Goal: Task Accomplishment & Management: Manage account settings

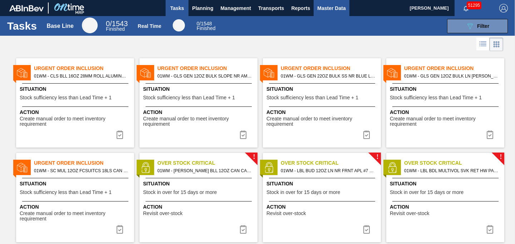
click at [322, 13] on button "Master Data" at bounding box center [331, 8] width 35 height 16
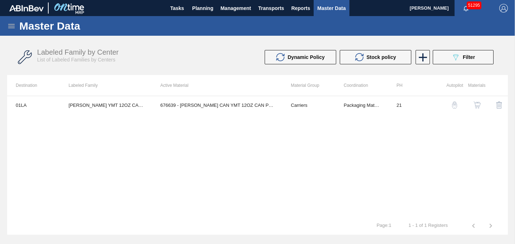
click at [11, 29] on icon at bounding box center [11, 26] width 9 height 9
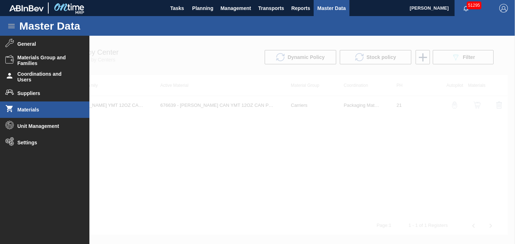
click at [31, 107] on span "Materials" at bounding box center [47, 110] width 59 height 6
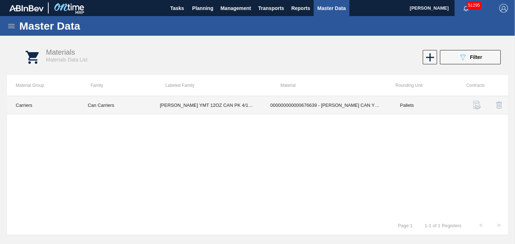
click at [391, 106] on td "000000000000676639 - [PERSON_NAME] CAN YMT 12OZ CAN PK 4/12 CAN 0123 B" at bounding box center [327, 105] width 130 height 18
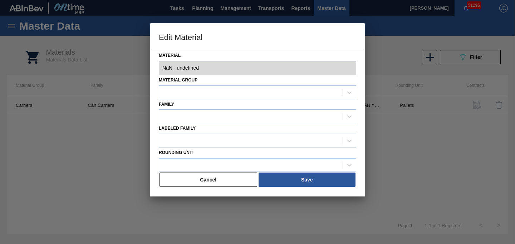
type input "676639 - 000000000000676639 - [PERSON_NAME] CAN YMT 12OZ CAN PK 4/12 CAN 0123 B"
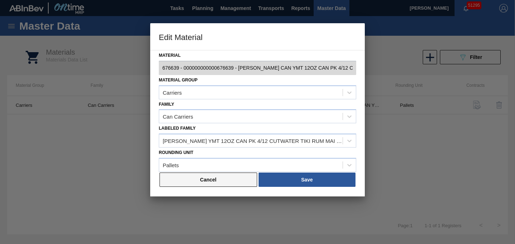
click at [228, 185] on button "Cancel" at bounding box center [209, 180] width 98 height 14
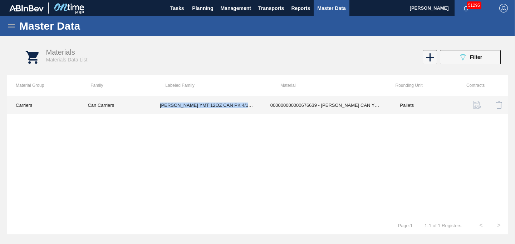
drag, startPoint x: 157, startPoint y: 106, endPoint x: 252, endPoint y: 111, distance: 95.0
click at [252, 111] on td "[PERSON_NAME] YMT 12OZ CAN PK 4/12 CUTWATER TIKI RUM MAI TAI" at bounding box center [206, 105] width 111 height 18
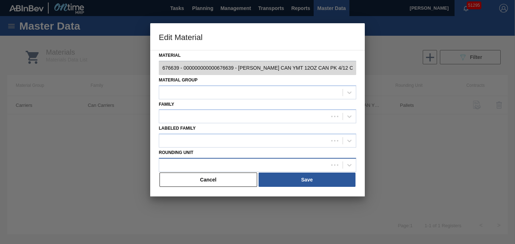
type input "676639 - 000000000000676639 - [PERSON_NAME] CAN YMT 12OZ CAN PK 4/12 CAN 0123 B"
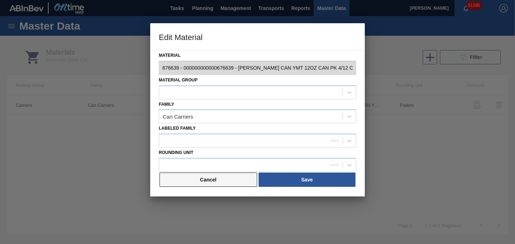
click at [210, 183] on button "Cancel" at bounding box center [209, 180] width 98 height 14
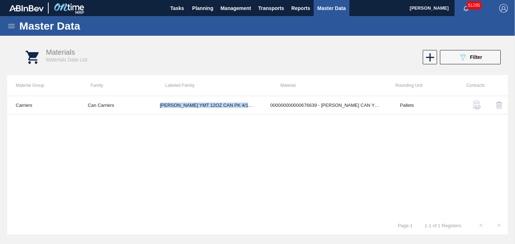
copy td "[PERSON_NAME] YMT 12OZ CAN PK 4/12 CUTWATER TIKI RUM MAI TAI"
click at [326, 14] on button "Master Data" at bounding box center [331, 8] width 35 height 16
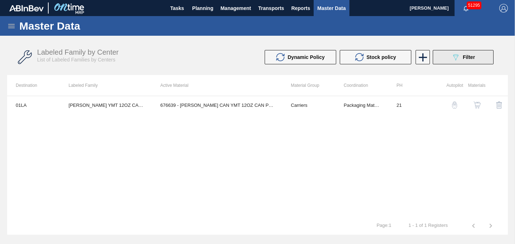
click at [470, 59] on span "Filter" at bounding box center [469, 57] width 12 height 6
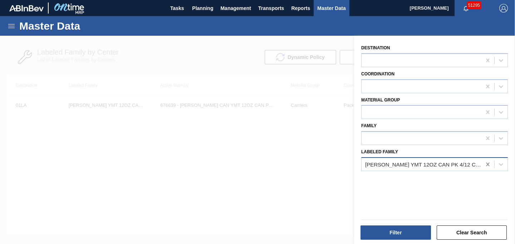
click at [486, 166] on icon at bounding box center [487, 165] width 3 height 4
paste Family "[PERSON_NAME] YMT 12OZ CAN PK 4/12 CUTWATER TIKI RUM MAI TAI"
type Family "[PERSON_NAME] YMT 12OZ CAN PK 4/12 CUTWATER TIKI RUM MAI TAI"
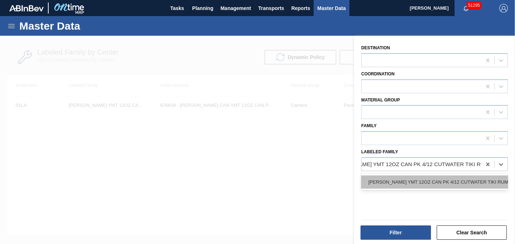
click at [456, 183] on div "[PERSON_NAME] YMT 12OZ CAN PK 4/12 CUTWATER TIKI RUM MAI TAI" at bounding box center [434, 182] width 147 height 13
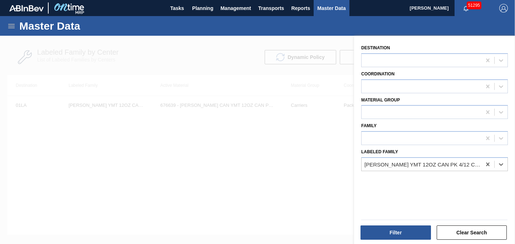
scroll to position [0, 1]
click at [398, 232] on button "Filter" at bounding box center [396, 233] width 70 height 14
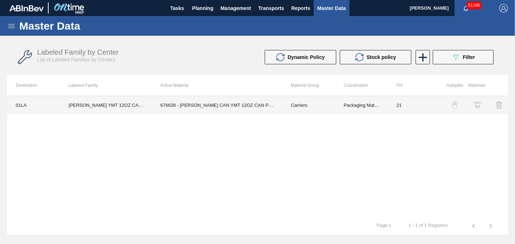
click at [275, 107] on td "676639 - [PERSON_NAME] CAN YMT 12OZ CAN PK 4/12 CAN 0123 B" at bounding box center [217, 105] width 131 height 18
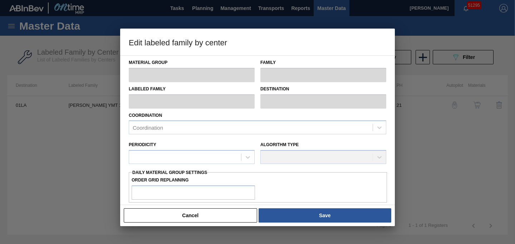
type input "Carriers"
type input "Can Carriers"
type input "[PERSON_NAME] YMT 12OZ CAN PK 4/12 CUTWATER TIKI RUM MAI TAI"
type input "01LA - Los Angeles Brewery"
type input "21"
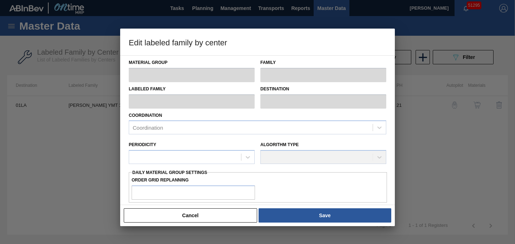
type input "0"
type input "315,000"
type input "0"
checkbox input "true"
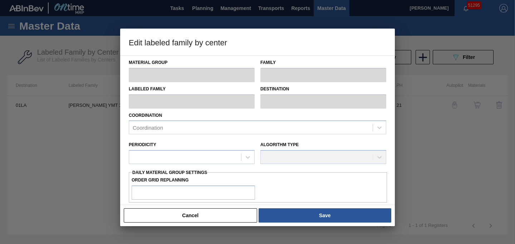
checkbox input "true"
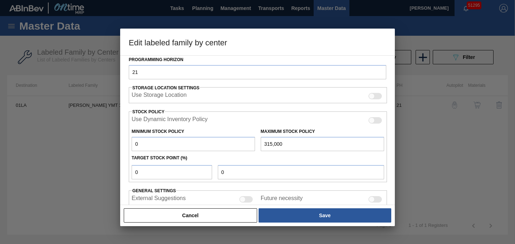
scroll to position [137, 0]
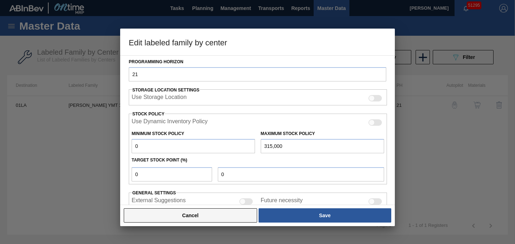
click at [196, 216] on button "Cancel" at bounding box center [190, 216] width 133 height 14
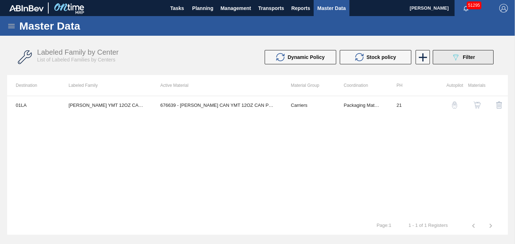
click at [452, 59] on icon "089F7B8B-B2A5-4AFE-B5C0-19BA573D28AC" at bounding box center [456, 57] width 9 height 9
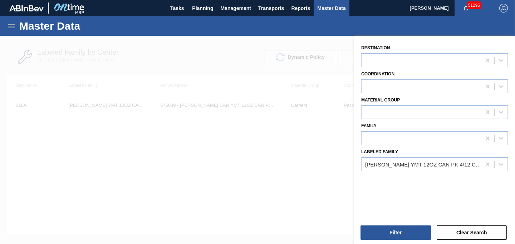
click at [303, 123] on div at bounding box center [257, 158] width 515 height 244
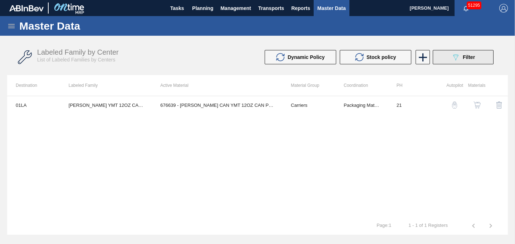
click at [442, 59] on button "089F7B8B-B2A5-4AFE-B5C0-19BA573D28AC Filter" at bounding box center [463, 57] width 61 height 14
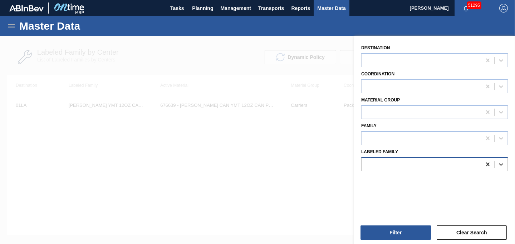
click at [486, 164] on icon at bounding box center [488, 164] width 7 height 7
paste Family "[PERSON_NAME] YMT 12OZ CAN PK 4/12 CUTWATER TIKI RUM MAI TAI"
type Family "[PERSON_NAME] YMT 12OZ CAN PK 4/12 CUTWATER TIKI RUM MAI TAI"
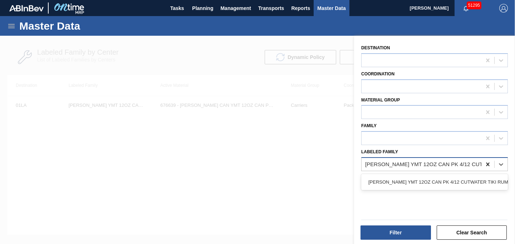
scroll to position [0, 38]
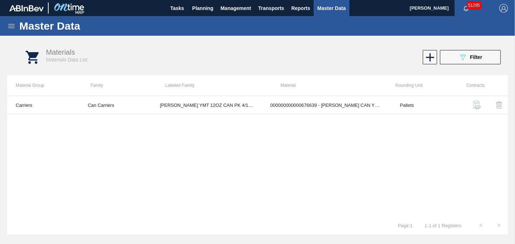
click at [9, 26] on icon at bounding box center [11, 26] width 6 height 4
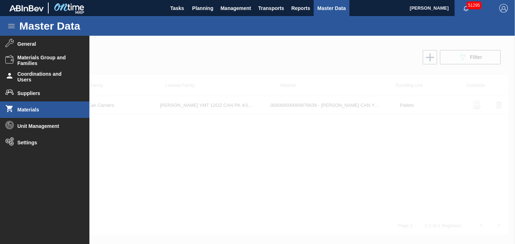
click at [28, 111] on span "Materials" at bounding box center [47, 110] width 59 height 6
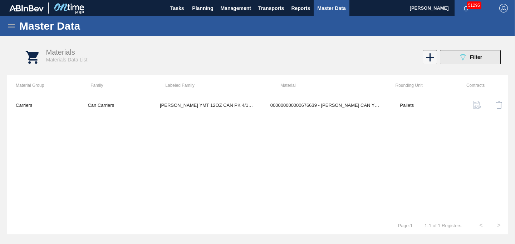
click at [463, 57] on icon "089F7B8B-B2A5-4AFE-B5C0-19BA573D28AC" at bounding box center [463, 57] width 9 height 9
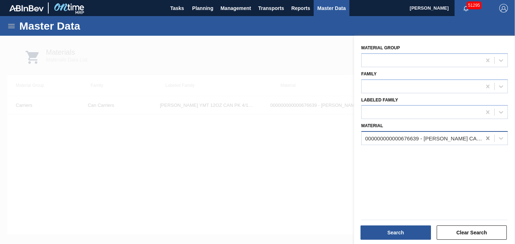
click at [490, 139] on icon at bounding box center [488, 138] width 7 height 7
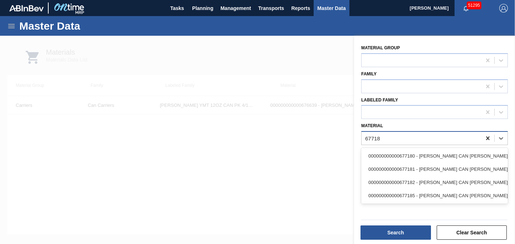
type input "677182"
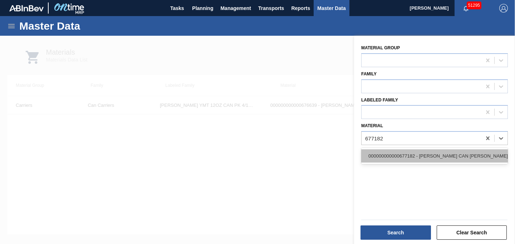
click at [488, 158] on div "000000000000677182 - [PERSON_NAME] CAN [PERSON_NAME] 16OZ REVISED CALLOUT CAN PK" at bounding box center [434, 156] width 147 height 13
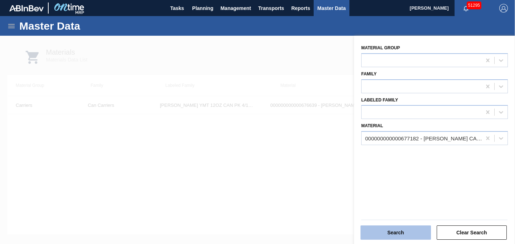
click at [393, 227] on button "Search" at bounding box center [396, 233] width 70 height 14
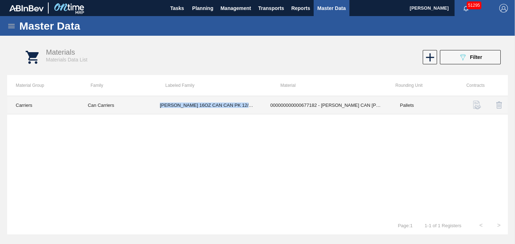
drag, startPoint x: 158, startPoint y: 104, endPoint x: 259, endPoint y: 109, distance: 100.7
click at [259, 109] on td "[PERSON_NAME] 16OZ CAN CAN PK 12/16 CAN - VBI" at bounding box center [206, 105] width 111 height 18
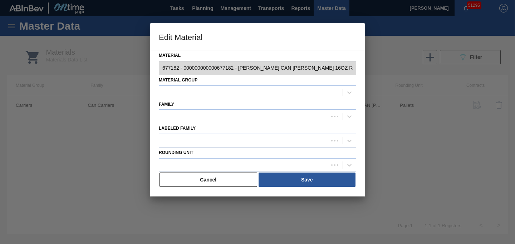
type input "677182 - 000000000000677182 - [PERSON_NAME] CAN [PERSON_NAME] 16OZ REVISED CALL…"
click at [210, 176] on button "Cancel" at bounding box center [209, 180] width 98 height 14
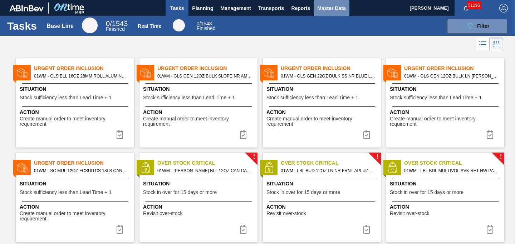
click at [326, 12] on span "Master Data" at bounding box center [331, 8] width 28 height 9
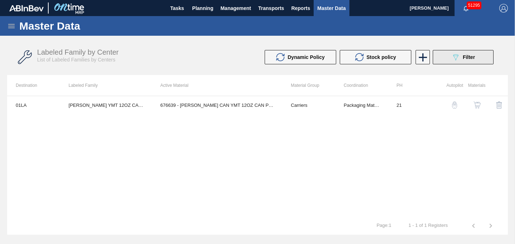
click at [442, 57] on button "089F7B8B-B2A5-4AFE-B5C0-19BA573D28AC Filter" at bounding box center [463, 57] width 61 height 14
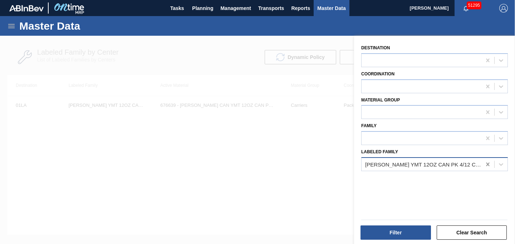
click at [486, 165] on icon at bounding box center [487, 165] width 3 height 4
paste Family "[PERSON_NAME] 16OZ CAN CAN PK 12/16 CAN - VBI"
type Family "[PERSON_NAME] 16OZ CAN CAN PK 12/16 CAN - VBI"
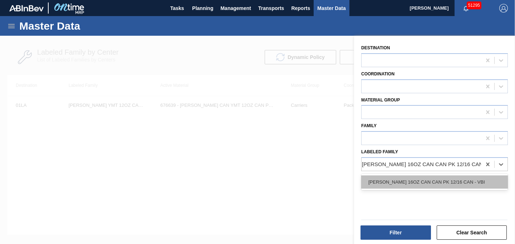
click at [459, 182] on div "[PERSON_NAME] 16OZ CAN CAN PK 12/16 CAN - VBI" at bounding box center [434, 182] width 147 height 13
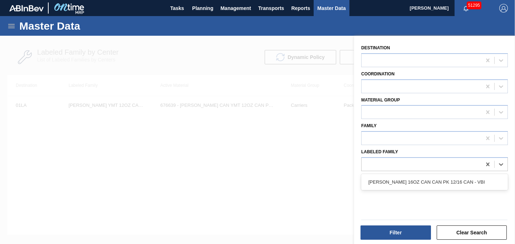
scroll to position [0, 1]
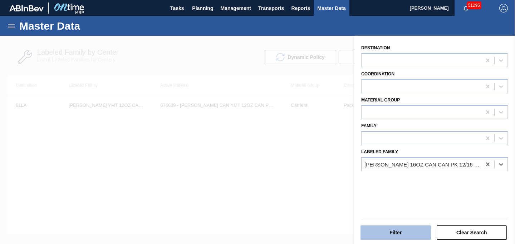
click at [395, 230] on button "Filter" at bounding box center [396, 233] width 70 height 14
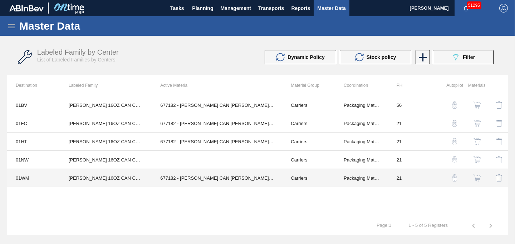
click at [408, 181] on td "21" at bounding box center [414, 178] width 53 height 18
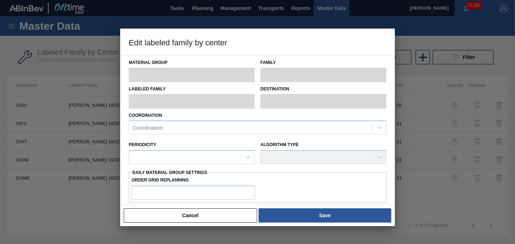
type input "Carriers"
type input "Can Carriers"
type input "[PERSON_NAME] 16OZ CAN CAN PK 12/16 CAN - VBI"
type input "01WM - Williamsburg Brewery"
type input "21"
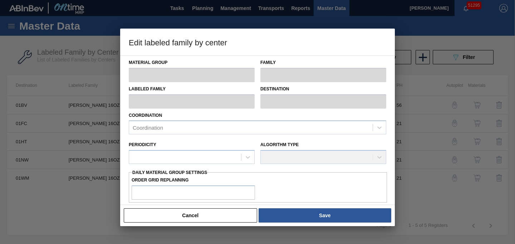
type input "0"
type input "142,365"
type input "0"
checkbox input "true"
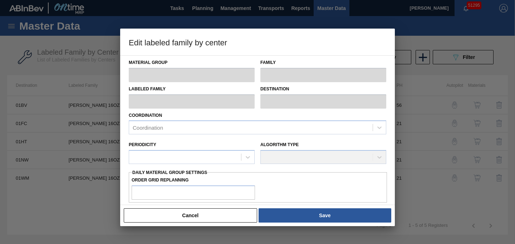
checkbox input "true"
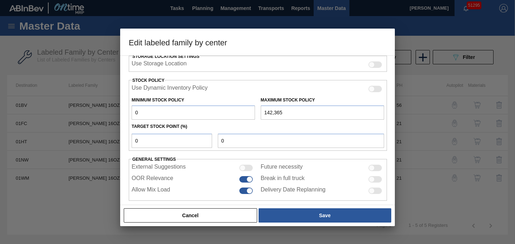
scroll to position [179, 0]
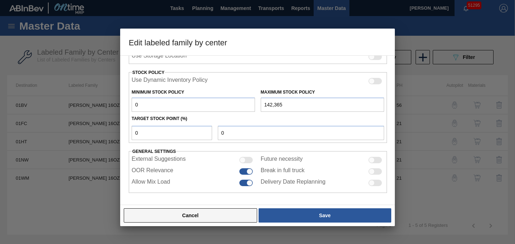
click at [219, 214] on button "Cancel" at bounding box center [190, 216] width 133 height 14
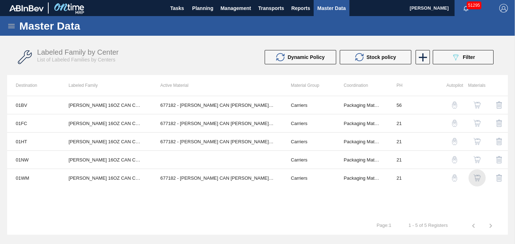
click at [479, 180] on img "button" at bounding box center [477, 178] width 7 height 7
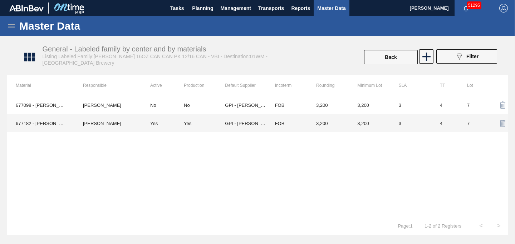
click at [387, 127] on td "3,200" at bounding box center [369, 124] width 41 height 18
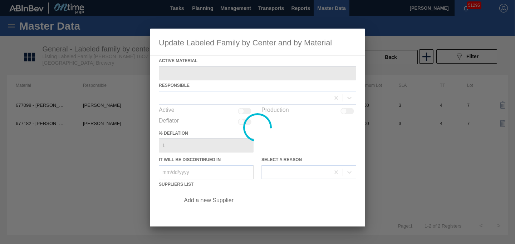
type Material "677182 - CARR CAN BUD 16OZ REVISED CALLOUT CAN PK"
checkbox input "true"
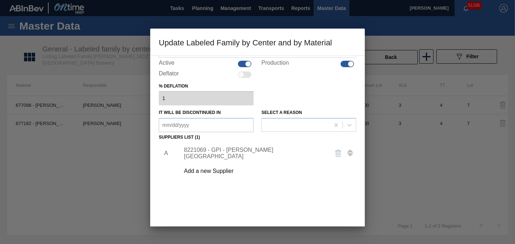
scroll to position [78, 0]
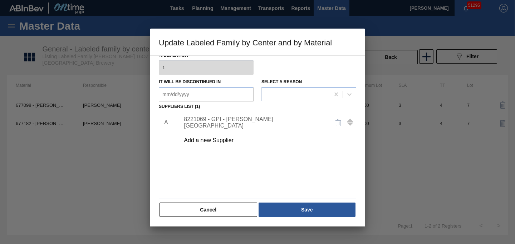
click at [237, 122] on div "8221069 - GPI - W. Monroe" at bounding box center [254, 122] width 140 height 13
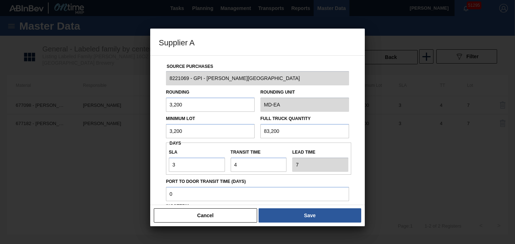
scroll to position [0, 0]
click at [224, 211] on button "Cancel" at bounding box center [205, 216] width 103 height 14
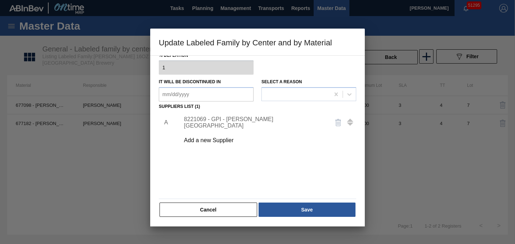
click at [123, 142] on div at bounding box center [257, 122] width 515 height 244
click at [201, 202] on div "Cancel Save" at bounding box center [258, 210] width 198 height 16
click at [198, 216] on button "Cancel" at bounding box center [209, 210] width 98 height 14
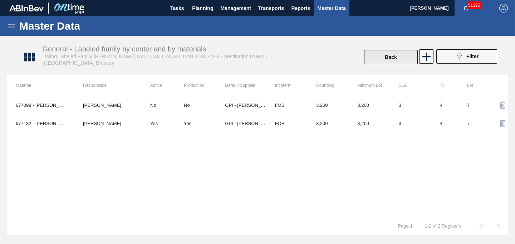
click at [394, 63] on button "Back" at bounding box center [391, 57] width 54 height 14
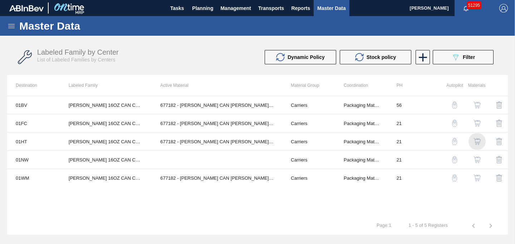
click at [479, 141] on img "button" at bounding box center [477, 141] width 7 height 7
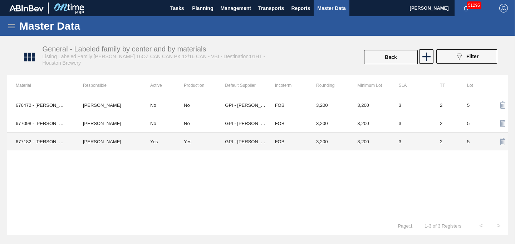
click at [208, 143] on div "Yes" at bounding box center [204, 141] width 41 height 5
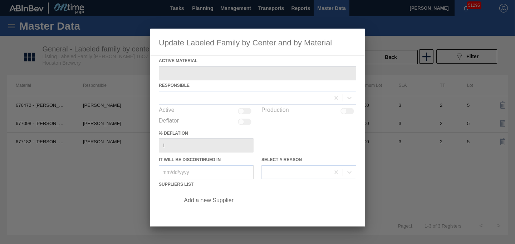
type Material "677182 - CARR CAN BUD 16OZ REVISED CALLOUT CAN PK"
checkbox input "true"
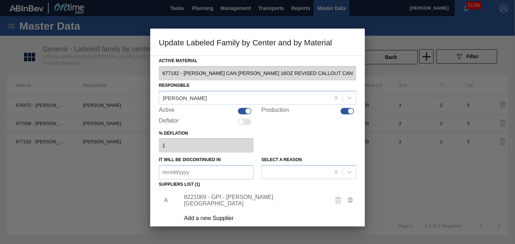
click at [227, 201] on div "8221069 - GPI - W. Monroe" at bounding box center [254, 200] width 140 height 13
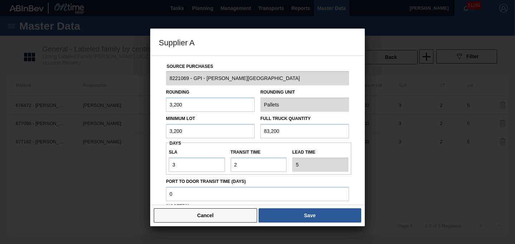
click at [224, 219] on button "Cancel" at bounding box center [205, 216] width 103 height 14
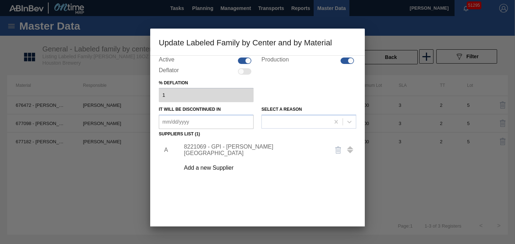
scroll to position [78, 0]
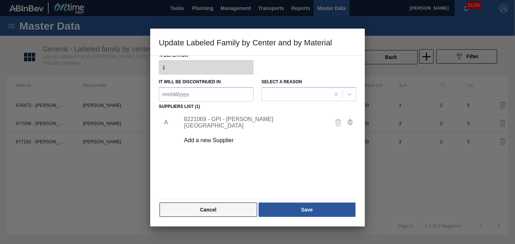
click at [182, 211] on button "Cancel" at bounding box center [209, 210] width 98 height 14
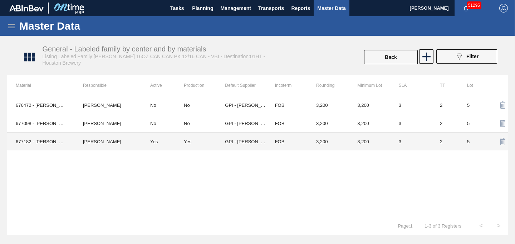
click at [141, 142] on td "Dionne Beck" at bounding box center [107, 142] width 67 height 18
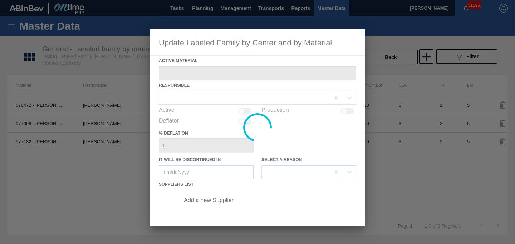
type Material "677182 - CARR CAN BUD 16OZ REVISED CALLOUT CAN PK"
checkbox input "true"
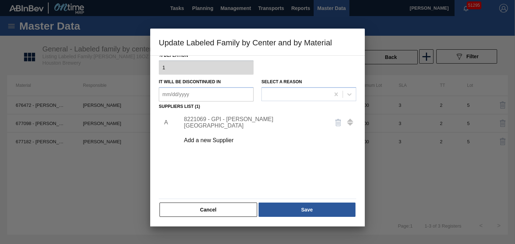
click at [233, 126] on div "8221069 - GPI - W. Monroe" at bounding box center [254, 122] width 140 height 13
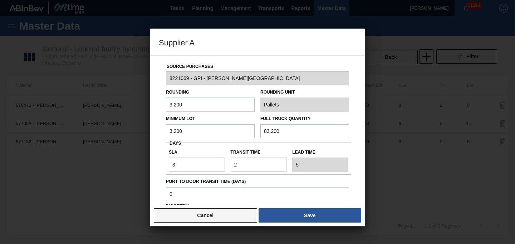
click at [212, 215] on button "Cancel" at bounding box center [205, 216] width 103 height 14
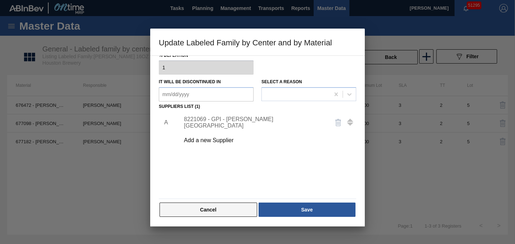
click at [213, 211] on button "Cancel" at bounding box center [209, 210] width 98 height 14
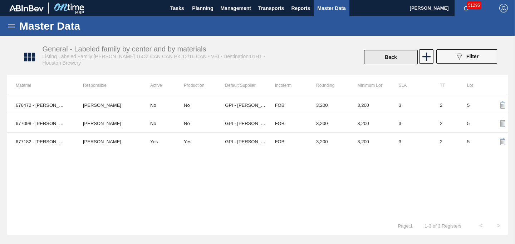
click at [380, 59] on button "Back" at bounding box center [391, 57] width 54 height 14
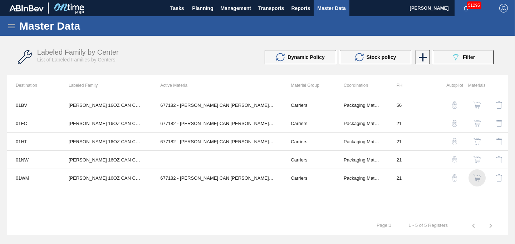
click at [477, 178] on img "button" at bounding box center [477, 178] width 7 height 7
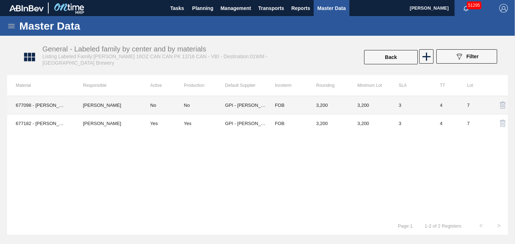
click at [298, 103] on td "FOB" at bounding box center [287, 105] width 41 height 18
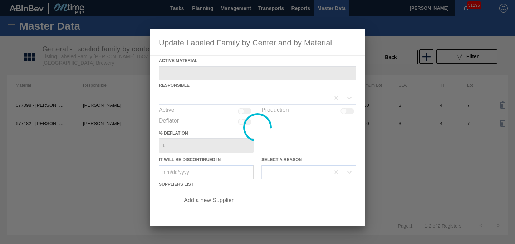
type Material "677098 - CARR CAN BUD 16OZ CAN PK 12/16 CAN 0724"
type in "07/31/2025"
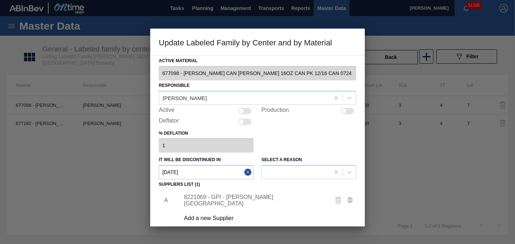
click at [259, 203] on div "8221069 - GPI - W. Monroe" at bounding box center [254, 200] width 140 height 13
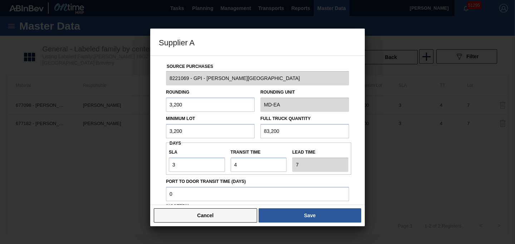
click at [220, 214] on button "Cancel" at bounding box center [205, 216] width 103 height 14
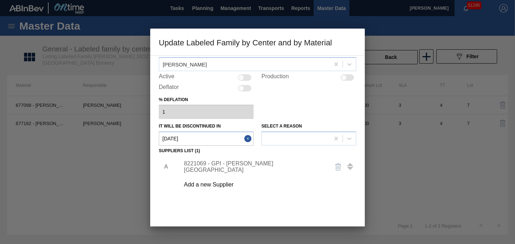
scroll to position [78, 0]
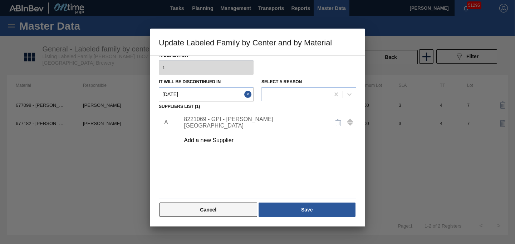
click at [243, 206] on button "Cancel" at bounding box center [209, 210] width 98 height 14
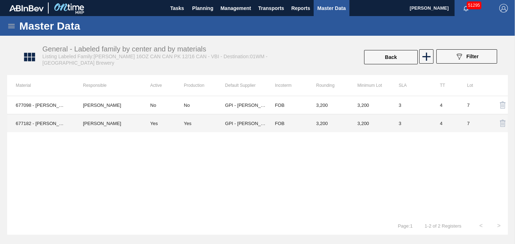
click at [215, 125] on div "Yes" at bounding box center [204, 123] width 41 height 5
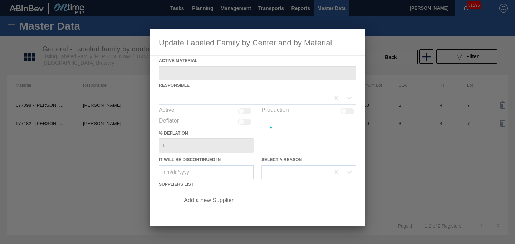
type Material "677182 - CARR CAN BUD 16OZ REVISED CALLOUT CAN PK"
checkbox input "true"
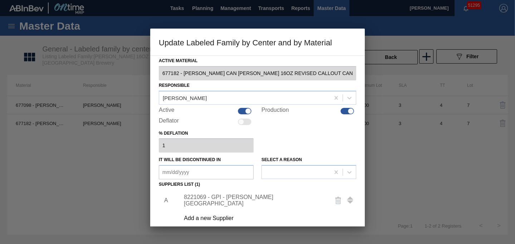
scroll to position [17, 0]
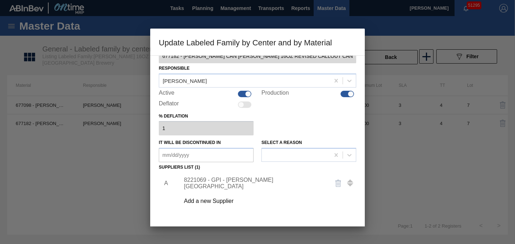
click at [232, 184] on div "8221069 - GPI - W. Monroe" at bounding box center [254, 183] width 140 height 13
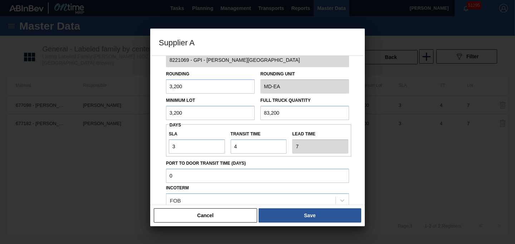
scroll to position [33, 0]
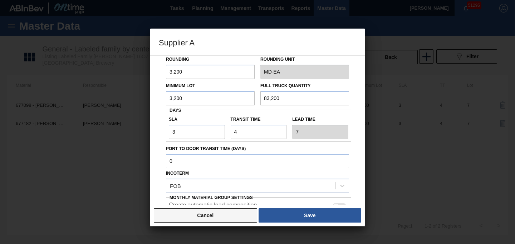
click at [232, 216] on button "Cancel" at bounding box center [205, 216] width 103 height 14
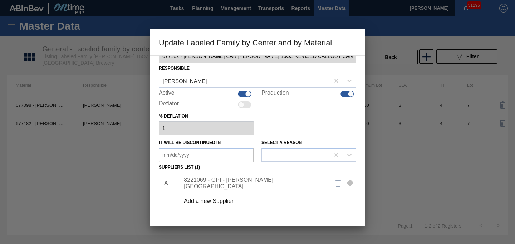
scroll to position [24, 0]
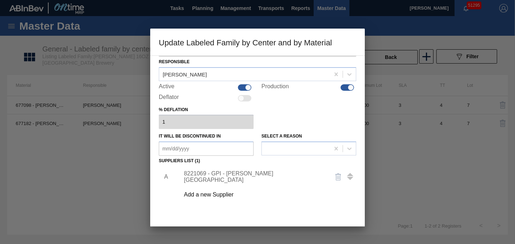
click at [337, 177] on img "button" at bounding box center [338, 177] width 9 height 9
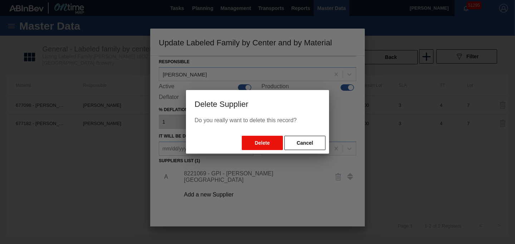
click at [251, 142] on button "Delete" at bounding box center [262, 143] width 41 height 14
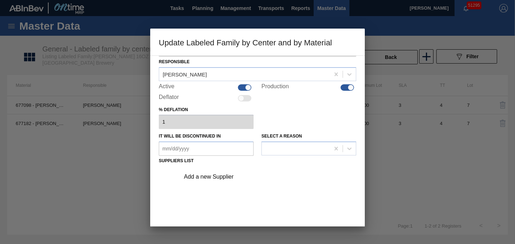
click at [218, 178] on div "Add a new Supplier" at bounding box center [254, 177] width 140 height 6
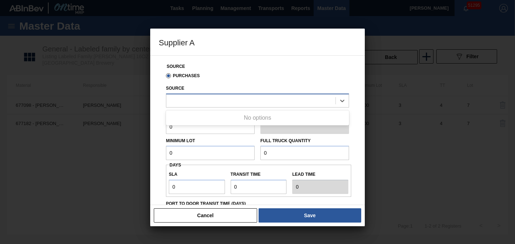
click at [221, 101] on div at bounding box center [250, 101] width 169 height 10
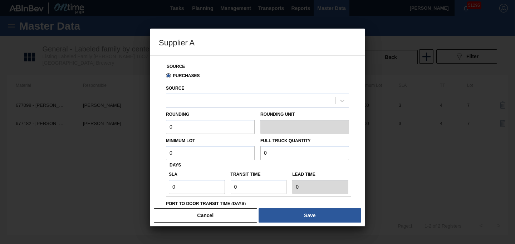
click at [235, 60] on div "Source Purchases Source Rounding 0 Rounding Unit Minimum Lot 0 Full Truck Quant…" at bounding box center [258, 185] width 198 height 259
click at [236, 102] on div at bounding box center [250, 101] width 169 height 10
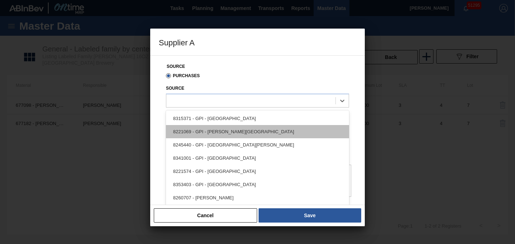
click at [223, 136] on div "8221069 - GPI - W. Monroe" at bounding box center [257, 131] width 183 height 13
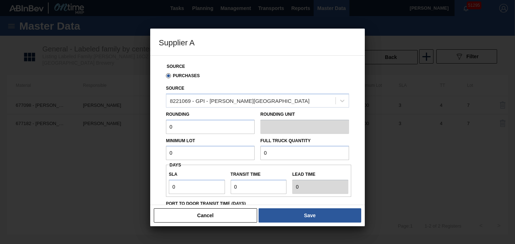
click at [215, 129] on input "0" at bounding box center [210, 127] width 89 height 14
type input "3,200"
type input "83,200"
type input "3"
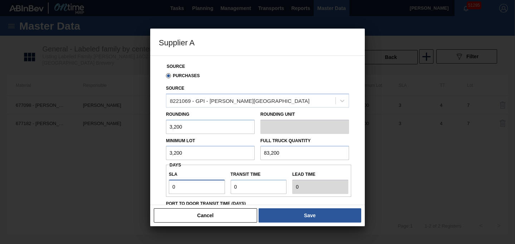
type input "3"
type input "6"
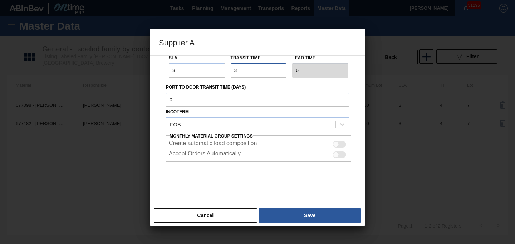
scroll to position [118, 0]
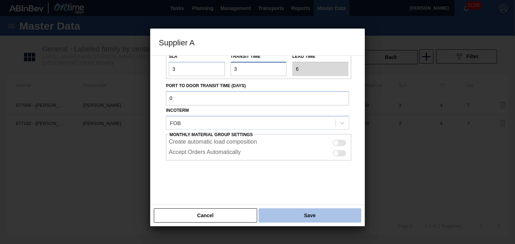
type input "3"
click at [316, 215] on button "Save" at bounding box center [310, 216] width 103 height 14
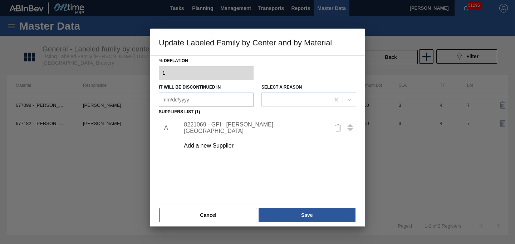
scroll to position [78, 0]
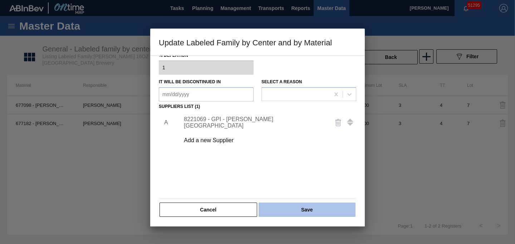
click at [303, 211] on button "Save" at bounding box center [307, 210] width 97 height 14
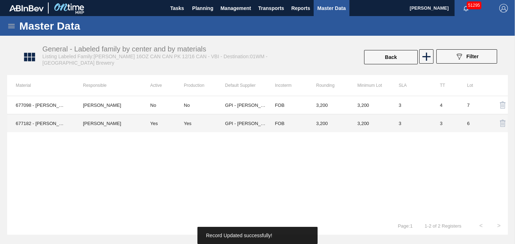
click at [300, 123] on td "FOB" at bounding box center [287, 124] width 41 height 18
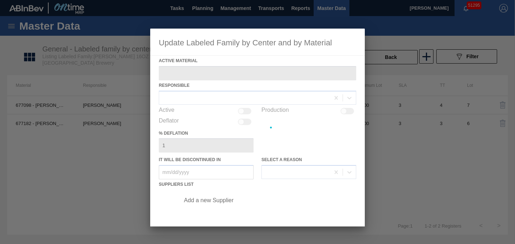
type Material "677182 - CARR CAN BUD 16OZ REVISED CALLOUT CAN PK"
checkbox input "true"
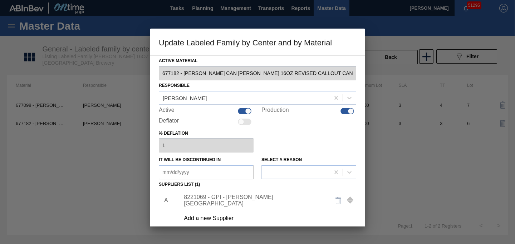
scroll to position [10, 0]
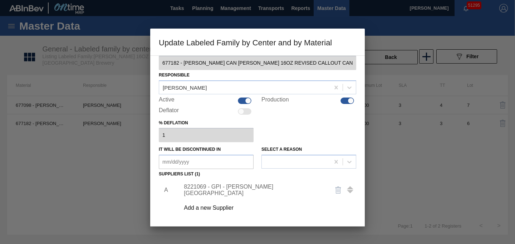
click at [249, 187] on div "8221069 - GPI - W. Monroe" at bounding box center [254, 190] width 140 height 13
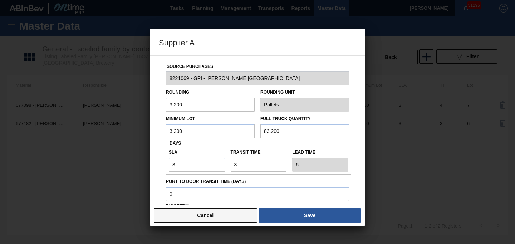
click at [220, 217] on button "Cancel" at bounding box center [205, 216] width 103 height 14
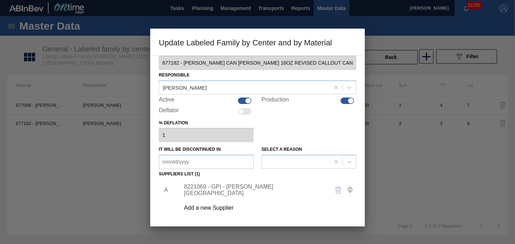
scroll to position [78, 0]
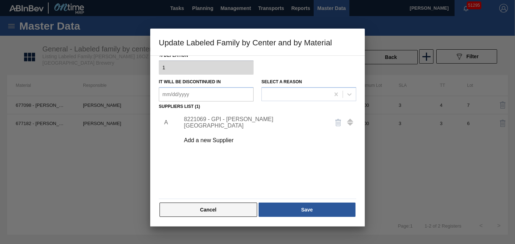
click at [230, 205] on button "Cancel" at bounding box center [209, 210] width 98 height 14
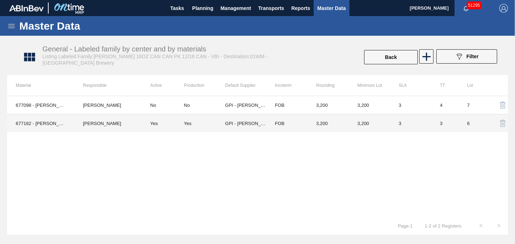
click at [205, 127] on td "Yes" at bounding box center [204, 124] width 41 height 18
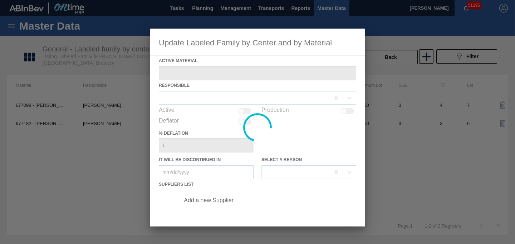
type Material "677182 - CARR CAN BUD 16OZ REVISED CALLOUT CAN PK"
checkbox input "true"
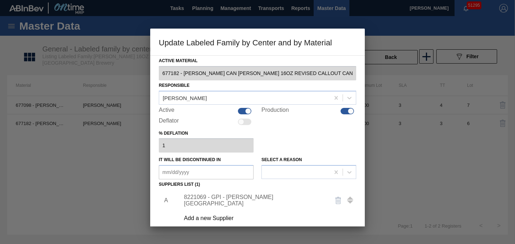
click at [245, 202] on div "8221069 - GPI - W. Monroe" at bounding box center [254, 200] width 140 height 13
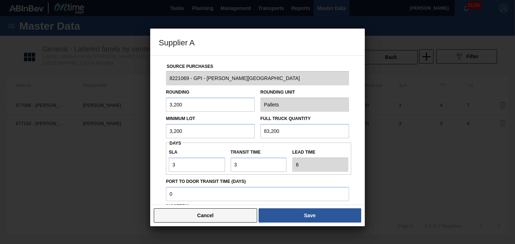
click at [208, 217] on button "Cancel" at bounding box center [205, 216] width 103 height 14
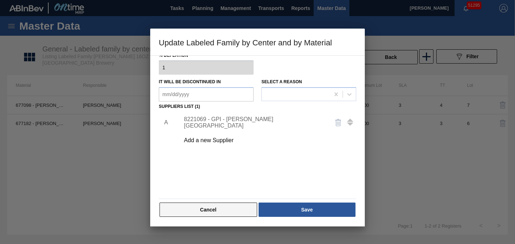
click at [209, 210] on button "Cancel" at bounding box center [209, 210] width 98 height 14
